Goal: Register for event/course

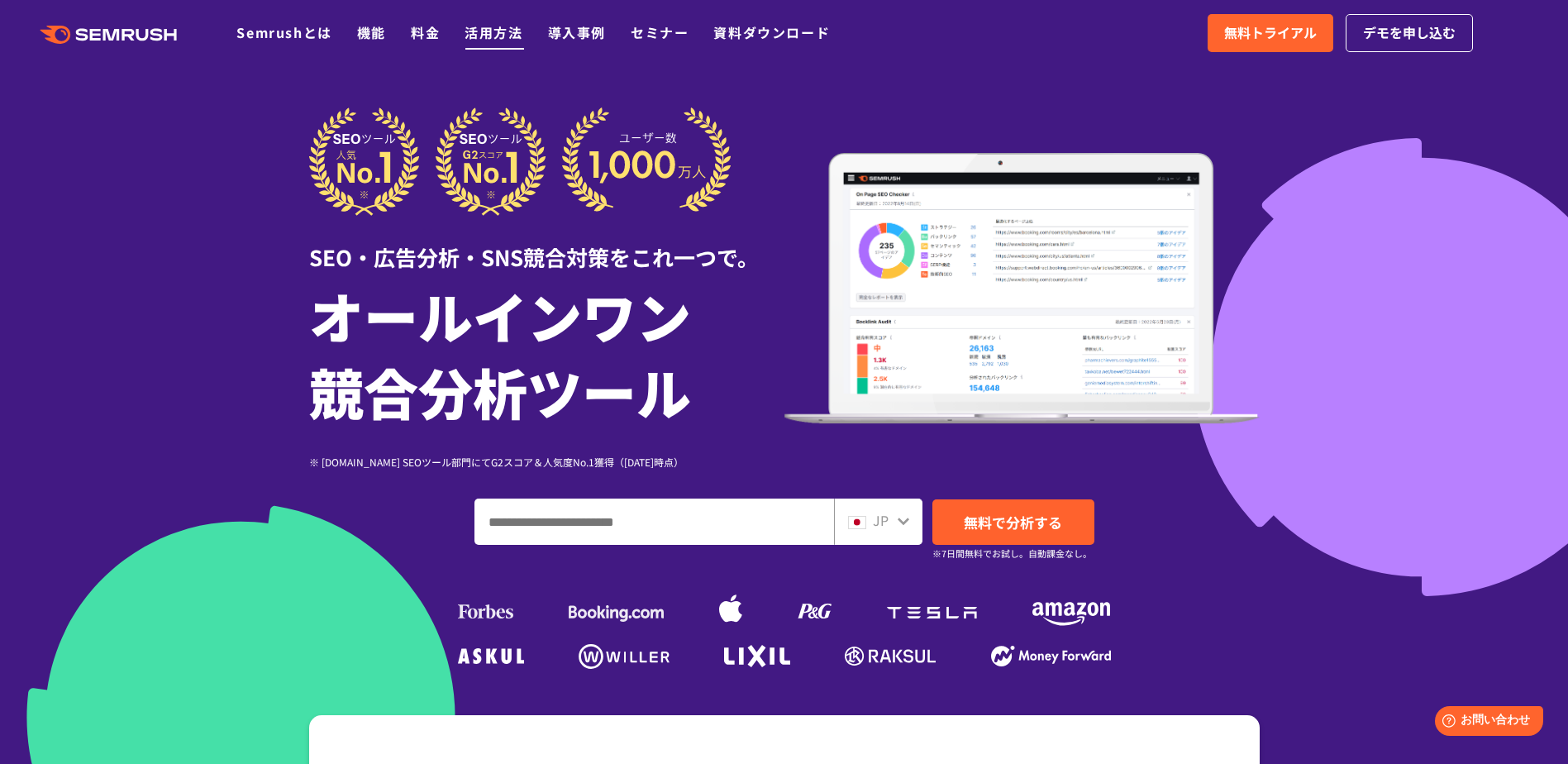
click at [494, 28] on link "活用方法" at bounding box center [494, 32] width 58 height 20
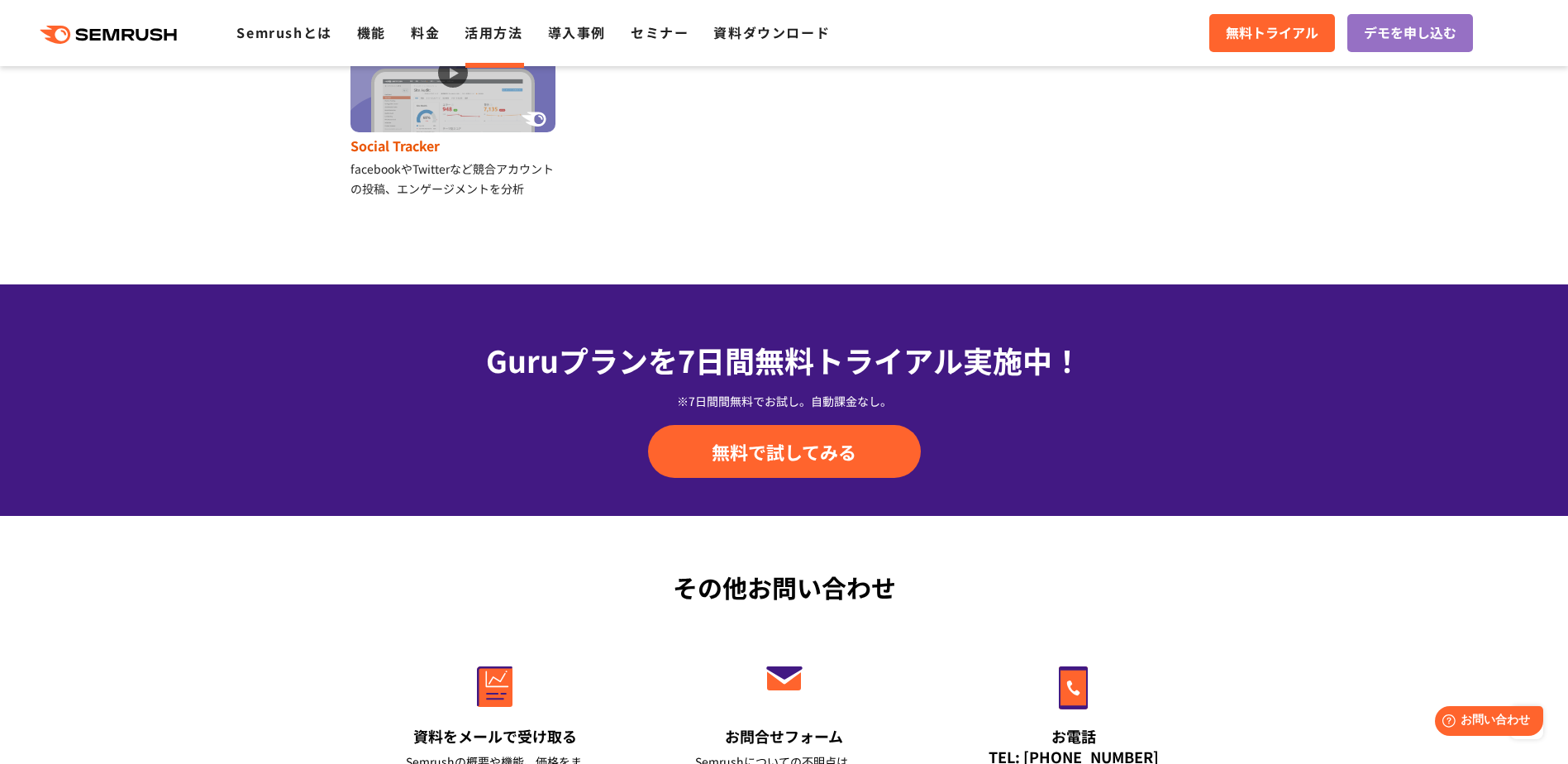
scroll to position [1938, 0]
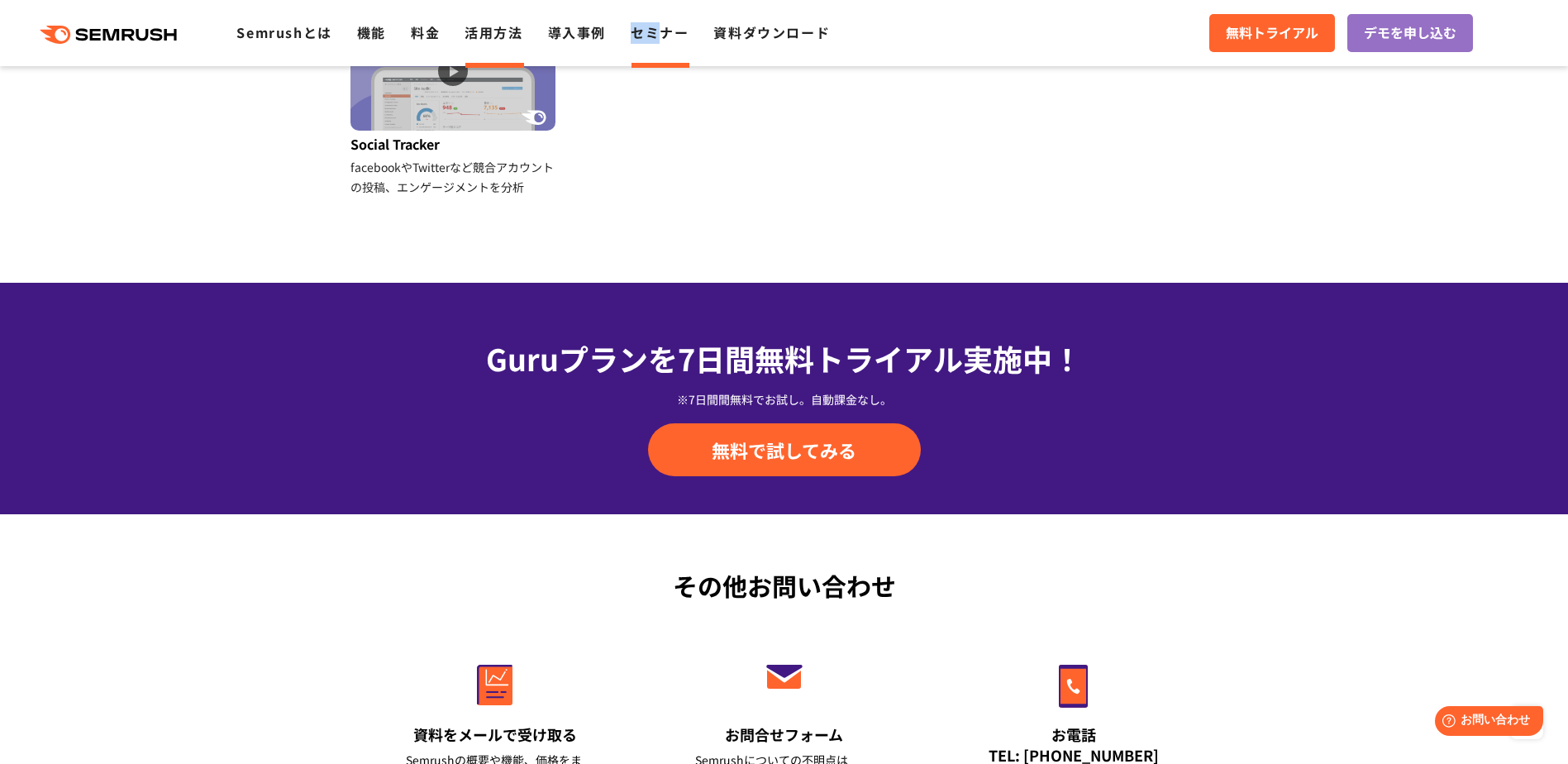
drag, startPoint x: 630, startPoint y: 51, endPoint x: 671, endPoint y: 35, distance: 44.0
click at [671, 35] on div ".cls {fill: #FF642D;} .cls {fill: #FF642D;} Semrushとは 機能 料金 活用方法 導入事例 セミナー 資料ダウ…" at bounding box center [784, 32] width 1568 height 50
click at [671, 35] on link "セミナー" at bounding box center [659, 32] width 58 height 20
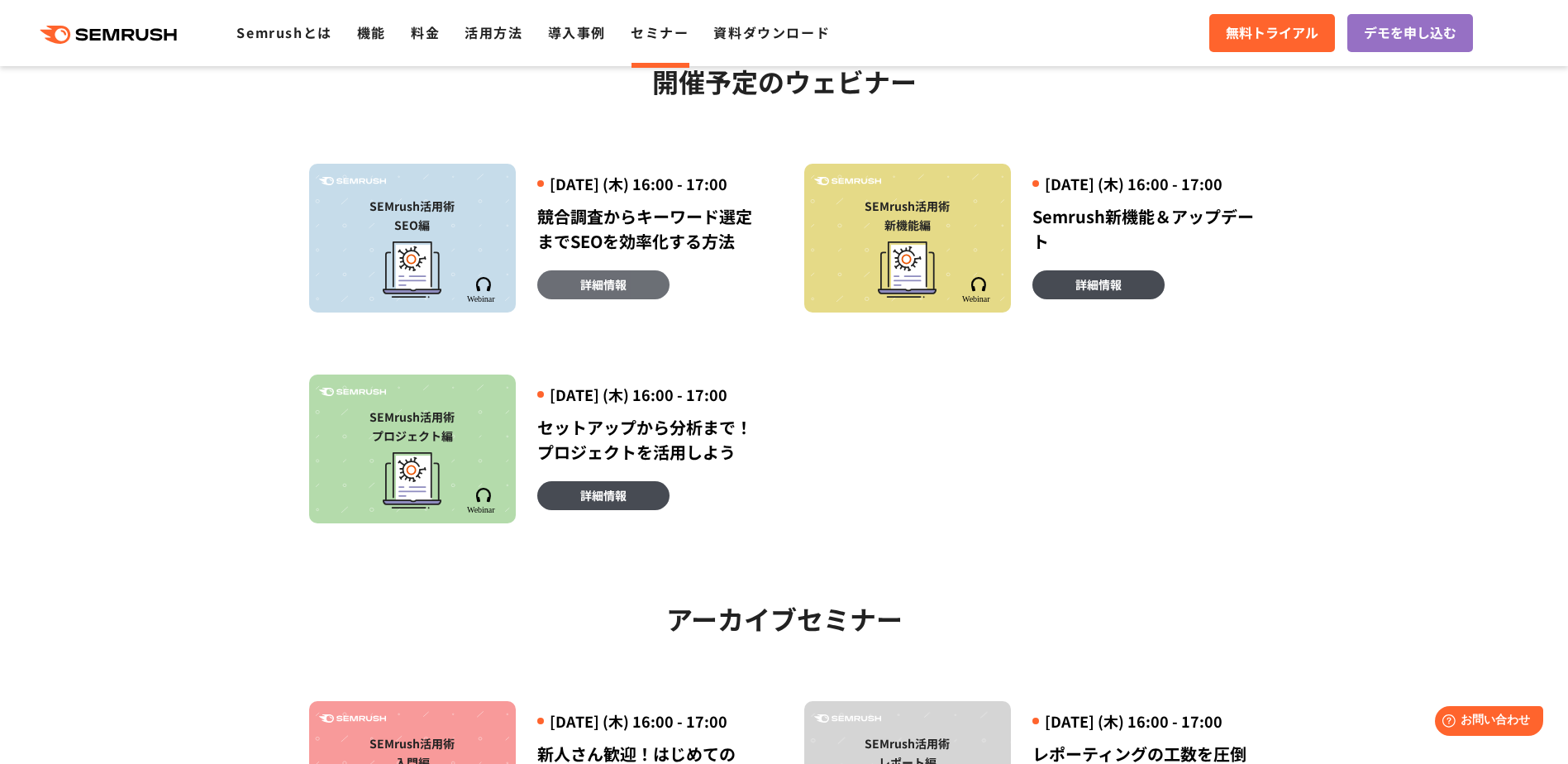
scroll to position [400, 0]
click at [626, 298] on link "詳細情報" at bounding box center [603, 284] width 132 height 29
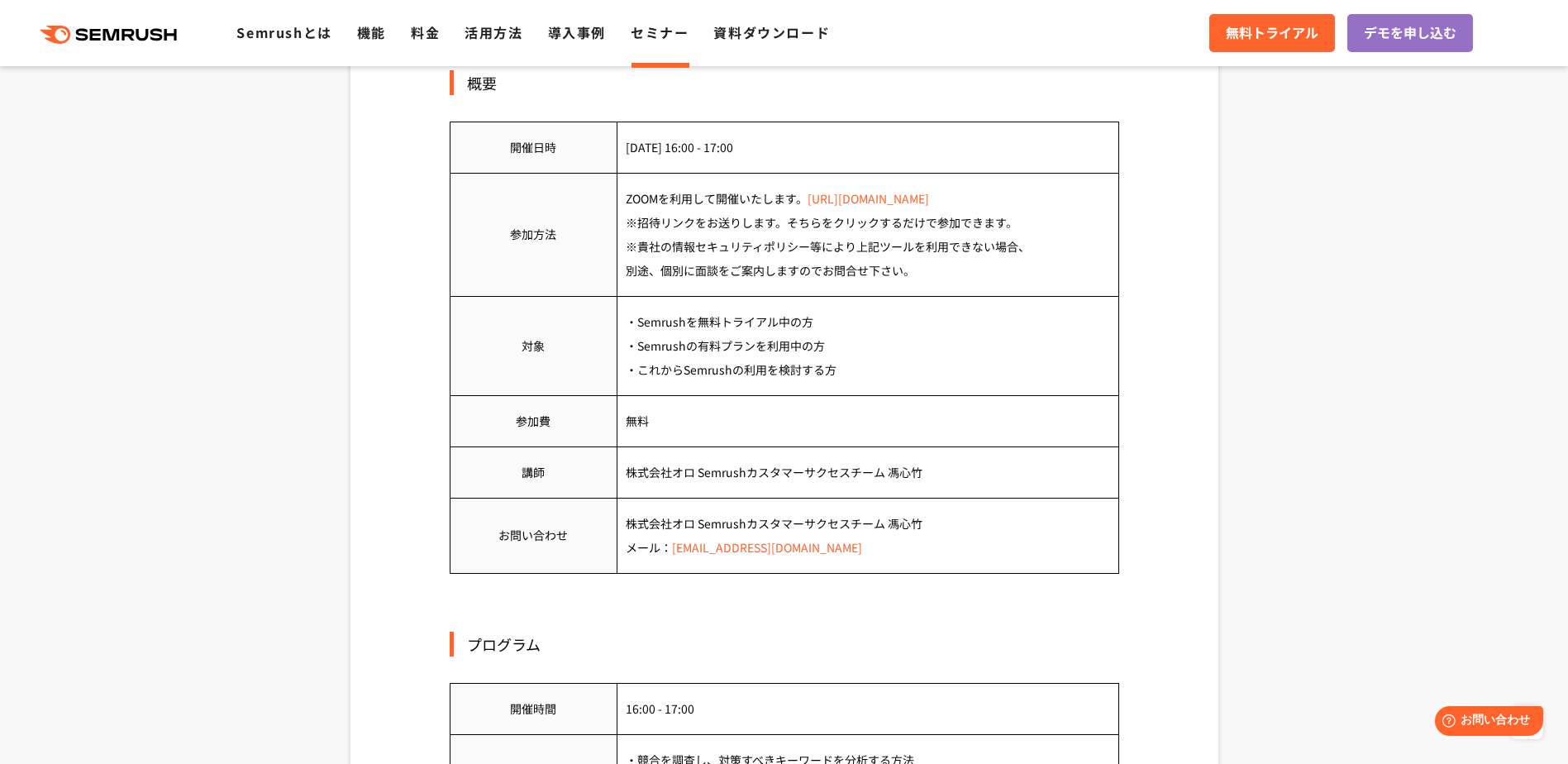
scroll to position [790, 0]
